Goal: Transaction & Acquisition: Purchase product/service

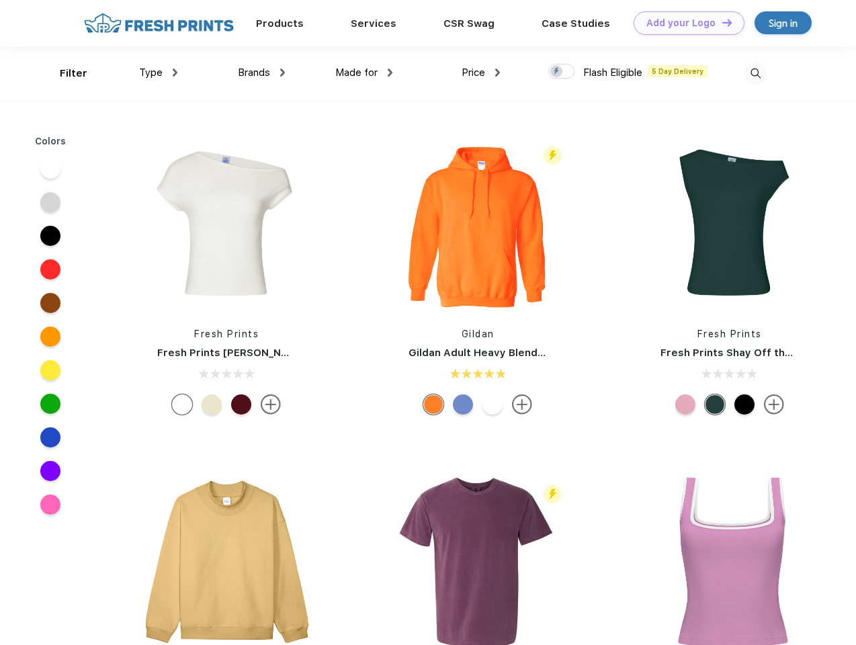
click at [684, 23] on link "Add your Logo Design Tool" at bounding box center [689, 23] width 111 height 24
click at [0, 0] on div "Design Tool" at bounding box center [0, 0] width 0 height 0
click at [721, 22] on link "Add your Logo Design Tool" at bounding box center [689, 23] width 111 height 24
click at [65, 73] on div "Filter" at bounding box center [74, 73] width 28 height 15
click at [159, 73] on span "Type" at bounding box center [151, 73] width 24 height 12
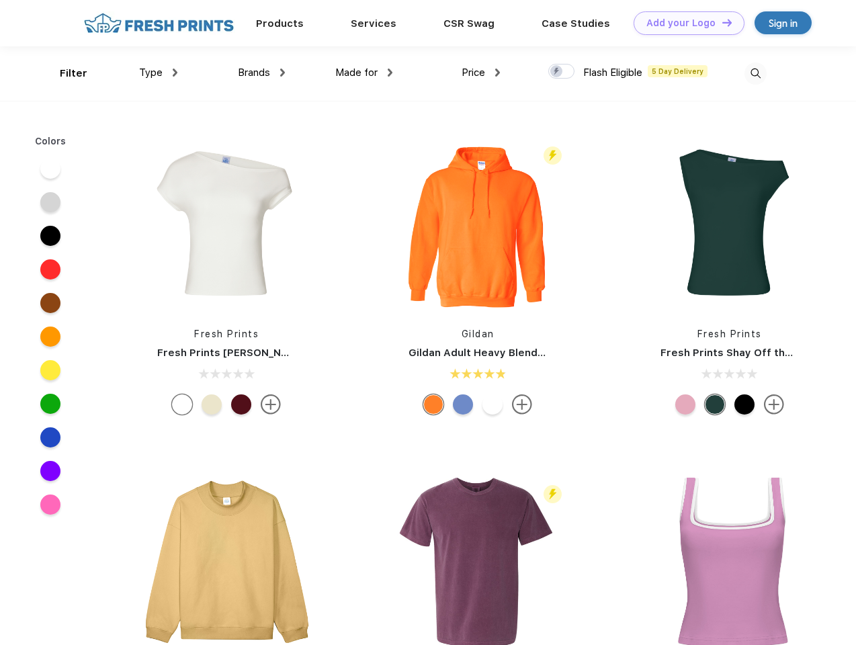
click at [262, 73] on span "Brands" at bounding box center [254, 73] width 32 height 12
click at [364, 73] on span "Made for" at bounding box center [356, 73] width 42 height 12
click at [481, 73] on span "Price" at bounding box center [474, 73] width 24 height 12
click at [562, 72] on div at bounding box center [562, 71] width 26 height 15
click at [557, 72] on input "checkbox" at bounding box center [553, 67] width 9 height 9
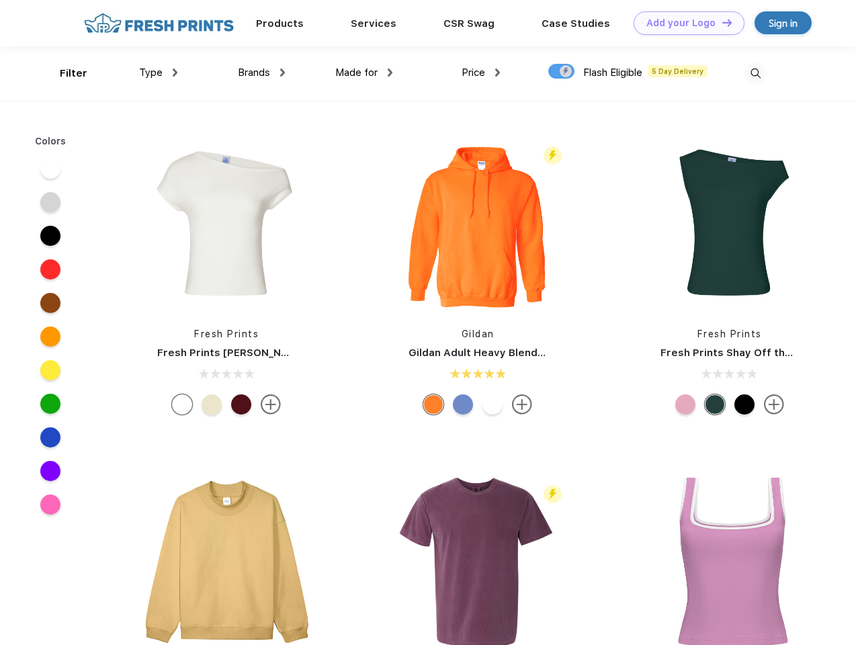
click at [756, 73] on img at bounding box center [756, 74] width 22 height 22
